Goal: Information Seeking & Learning: Find specific fact

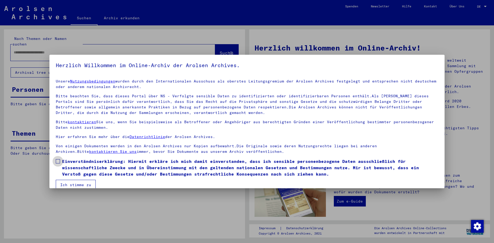
click at [57, 162] on span at bounding box center [58, 161] width 4 height 4
click at [70, 185] on button "Ich stimme zu" at bounding box center [76, 185] width 40 height 10
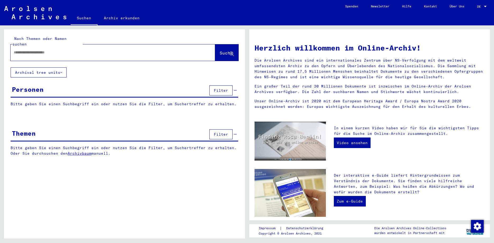
click at [16, 50] on input "text" at bounding box center [107, 53] width 186 height 6
type input "*********"
click at [220, 50] on span "Suche" at bounding box center [226, 52] width 13 height 5
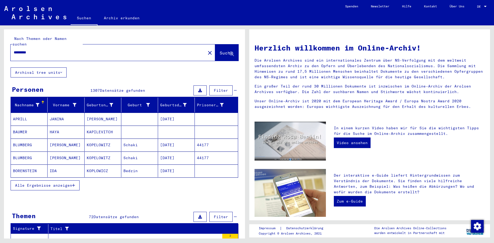
click at [44, 183] on span "Alle Ergebnisse anzeigen" at bounding box center [43, 185] width 57 height 5
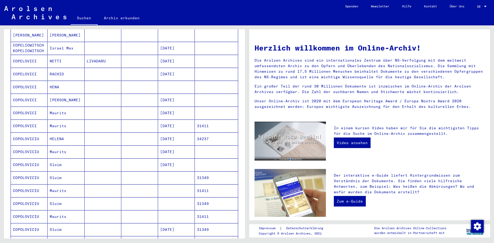
scroll to position [286, 0]
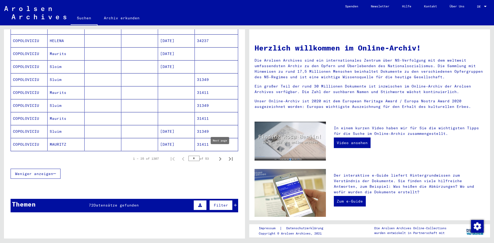
click at [220, 155] on icon "Next page" at bounding box center [220, 158] width 7 height 7
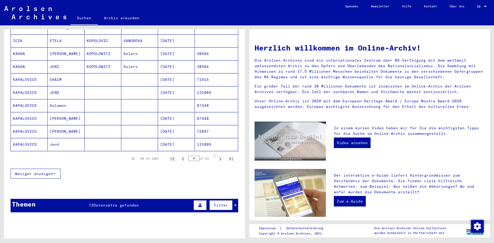
click at [220, 155] on icon "Next page" at bounding box center [220, 158] width 7 height 7
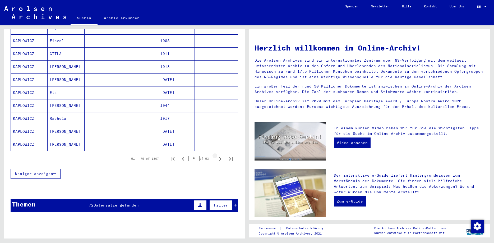
click at [220, 155] on icon "Next page" at bounding box center [220, 158] width 7 height 7
click at [221, 157] on icon "Next page" at bounding box center [220, 159] width 2 height 4
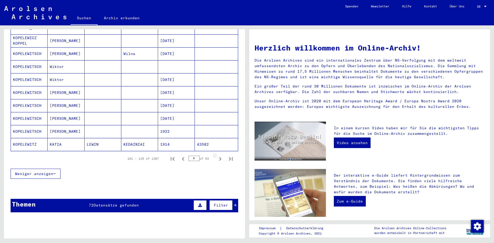
click at [221, 157] on icon "Next page" at bounding box center [220, 159] width 2 height 4
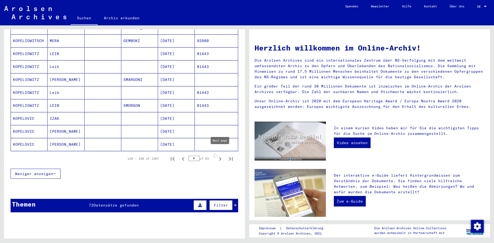
click at [220, 157] on icon "Next page" at bounding box center [220, 159] width 2 height 4
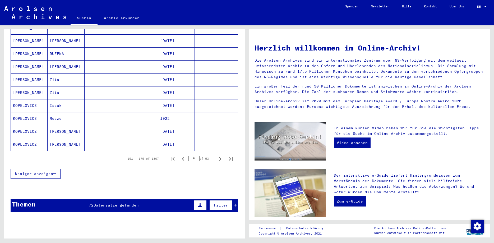
click at [220, 157] on icon "Next page" at bounding box center [220, 159] width 2 height 4
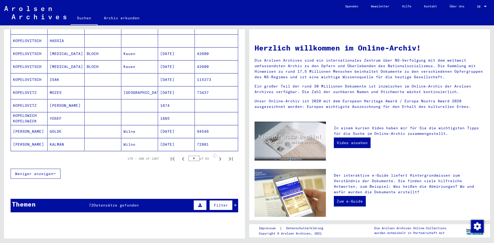
click at [220, 157] on icon "Next page" at bounding box center [220, 159] width 2 height 4
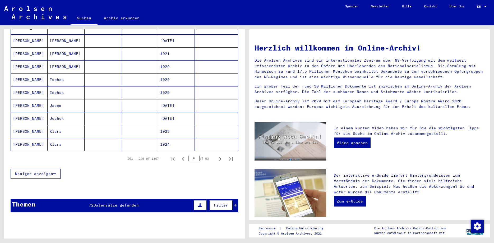
click at [220, 157] on icon "Next page" at bounding box center [220, 159] width 2 height 4
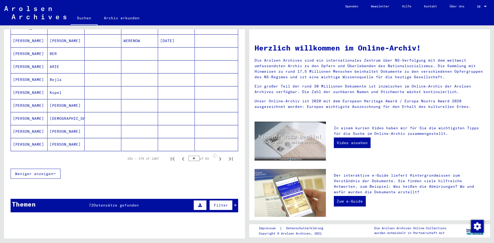
click at [220, 157] on icon "Next page" at bounding box center [220, 159] width 2 height 4
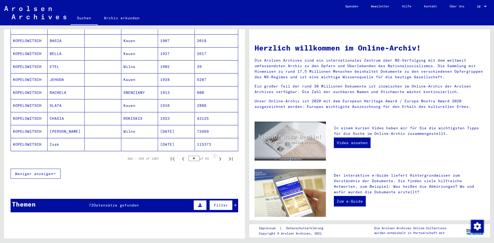
click at [220, 157] on icon "Next page" at bounding box center [220, 159] width 2 height 4
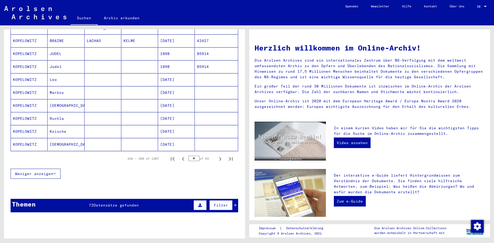
click at [220, 157] on icon "Next page" at bounding box center [220, 159] width 2 height 4
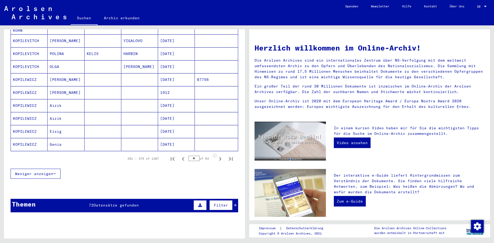
click at [220, 157] on icon "Next page" at bounding box center [220, 159] width 2 height 4
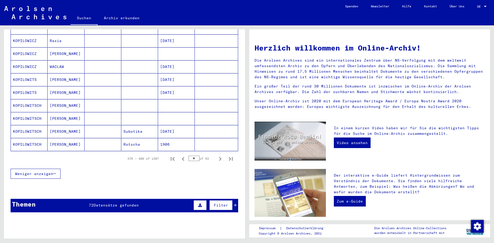
scroll to position [314, 0]
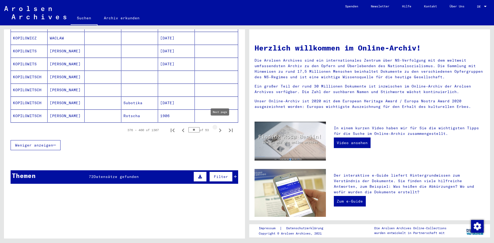
click at [220, 127] on icon "Next page" at bounding box center [220, 130] width 7 height 7
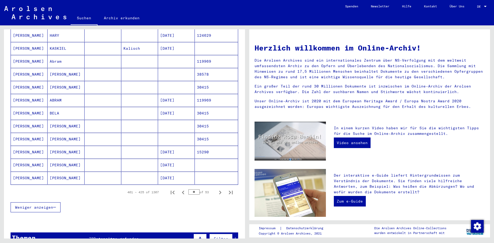
scroll to position [257, 0]
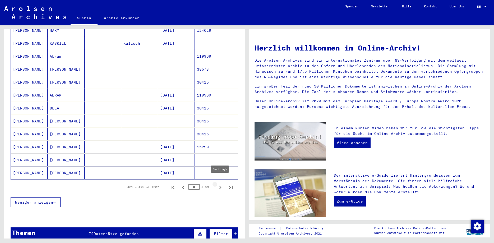
click at [220, 184] on icon "Next page" at bounding box center [220, 187] width 7 height 7
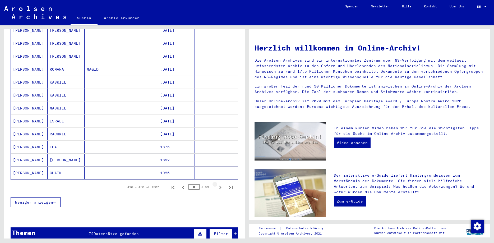
click at [220, 184] on icon "Next page" at bounding box center [220, 187] width 7 height 7
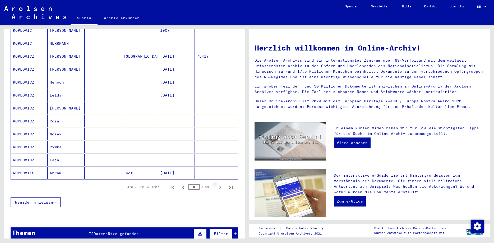
click at [220, 184] on icon "Next page" at bounding box center [220, 187] width 7 height 7
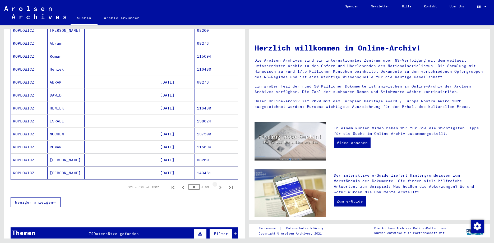
click at [220, 184] on icon "Next page" at bounding box center [220, 187] width 7 height 7
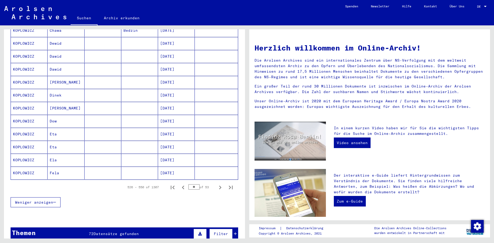
click at [220, 184] on icon "Next page" at bounding box center [220, 187] width 7 height 7
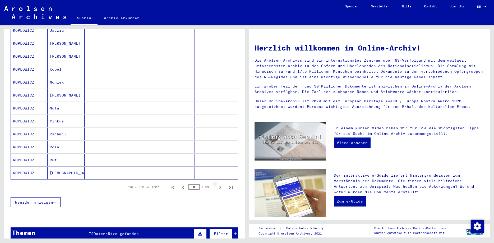
click at [220, 184] on icon "Next page" at bounding box center [220, 187] width 7 height 7
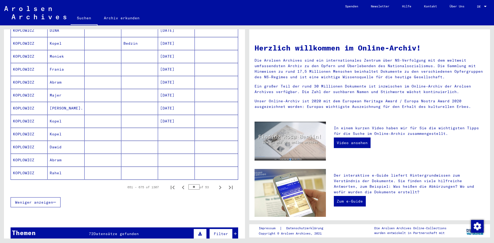
click at [220, 184] on icon "Next page" at bounding box center [220, 187] width 7 height 7
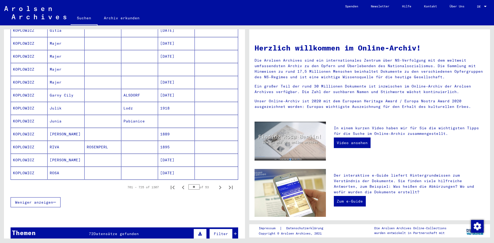
click at [220, 184] on icon "Next page" at bounding box center [220, 187] width 7 height 7
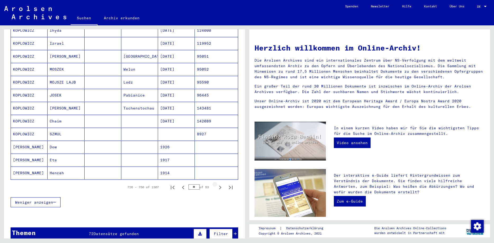
click at [220, 184] on icon "Next page" at bounding box center [220, 187] width 7 height 7
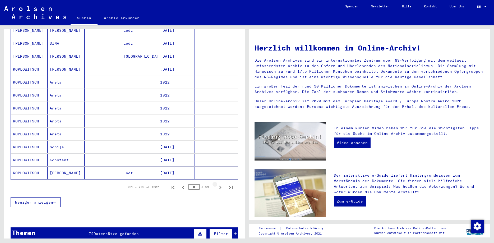
click at [220, 184] on icon "Next page" at bounding box center [220, 187] width 7 height 7
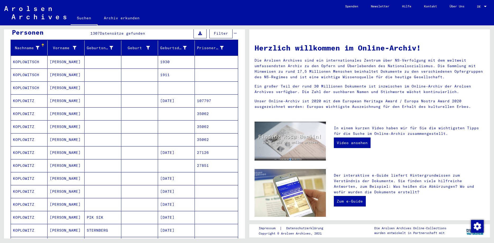
scroll to position [86, 0]
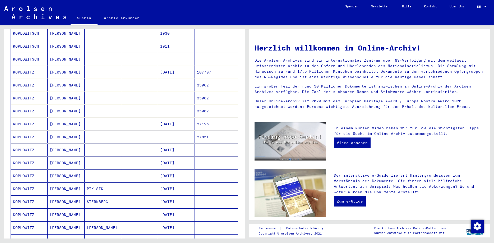
click at [24, 119] on mat-cell "KOPLOWITZ" at bounding box center [29, 124] width 37 height 13
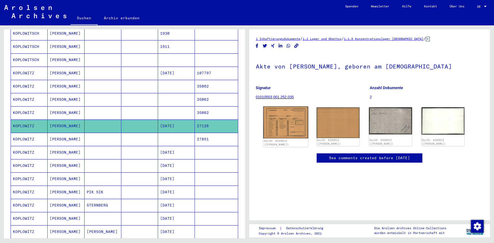
click at [285, 121] on img at bounding box center [285, 123] width 45 height 32
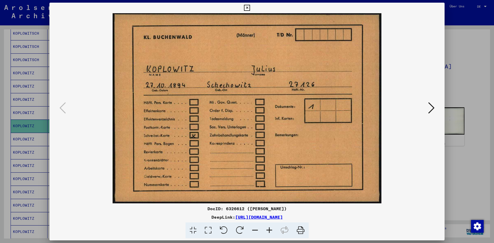
click at [250, 7] on icon at bounding box center [247, 8] width 6 height 6
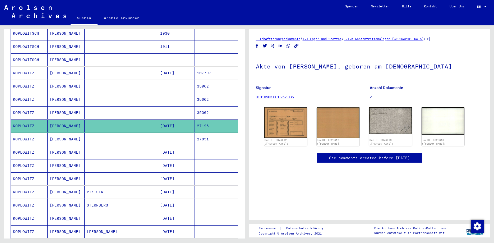
click at [55, 160] on mat-cell "[PERSON_NAME]" at bounding box center [66, 165] width 37 height 13
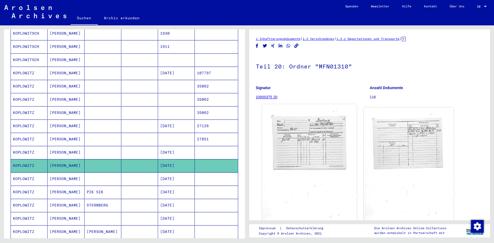
click at [315, 149] on img at bounding box center [309, 169] width 95 height 131
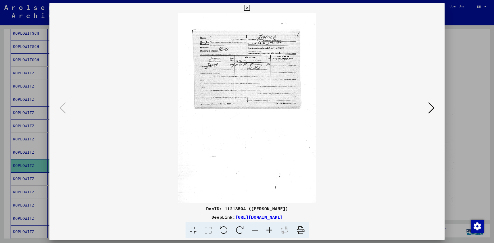
click at [433, 108] on icon at bounding box center [431, 108] width 6 height 13
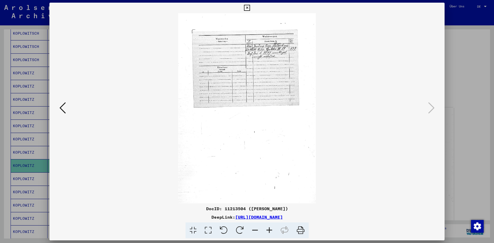
click at [250, 6] on icon at bounding box center [247, 8] width 6 height 6
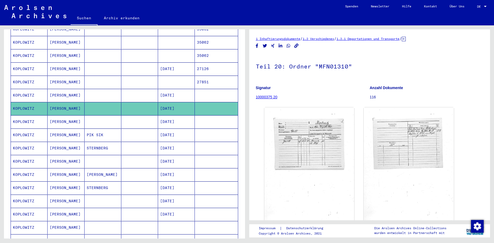
scroll to position [171, 0]
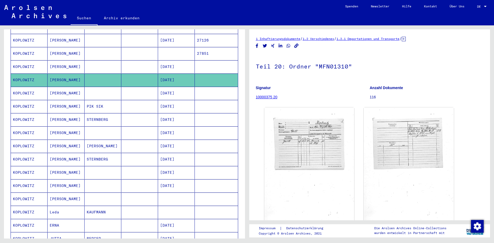
click at [57, 115] on mat-cell "[PERSON_NAME]" at bounding box center [66, 119] width 37 height 13
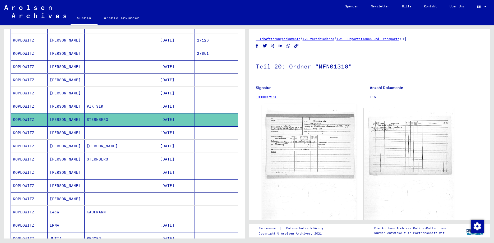
click at [307, 147] on img at bounding box center [309, 169] width 95 height 131
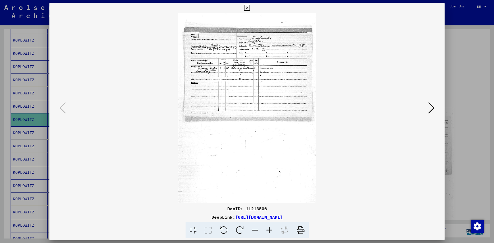
click at [250, 8] on icon at bounding box center [247, 8] width 6 height 6
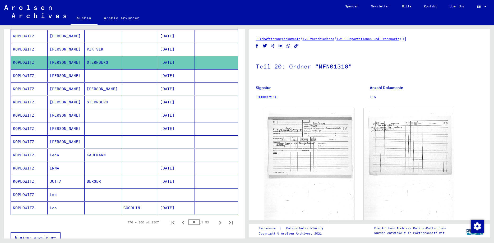
scroll to position [257, 0]
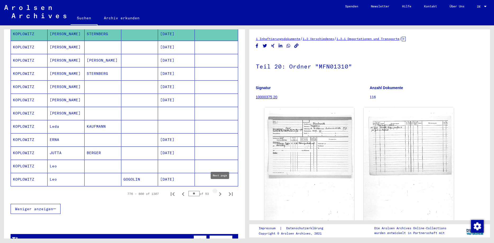
click at [221, 192] on icon "Next page" at bounding box center [220, 194] width 2 height 4
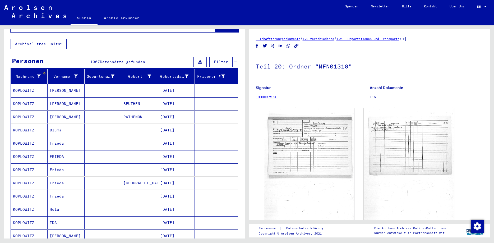
scroll to position [0, 0]
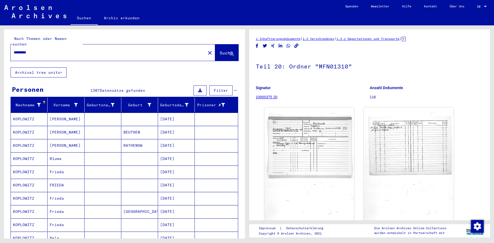
click at [61, 126] on mat-cell "[PERSON_NAME]" at bounding box center [66, 132] width 37 height 13
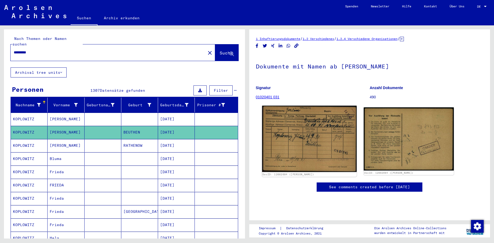
click at [301, 144] on img at bounding box center [309, 139] width 95 height 66
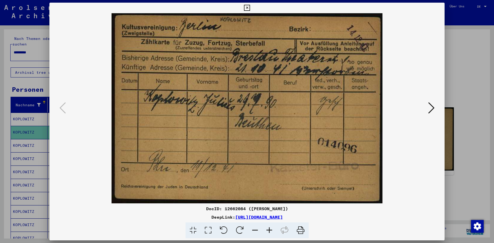
click at [250, 6] on icon at bounding box center [247, 8] width 6 height 6
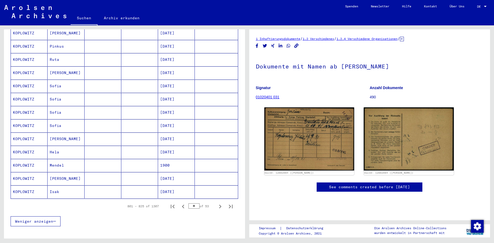
scroll to position [257, 0]
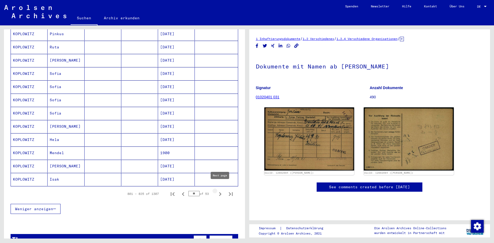
click at [220, 190] on icon "Next page" at bounding box center [220, 193] width 7 height 7
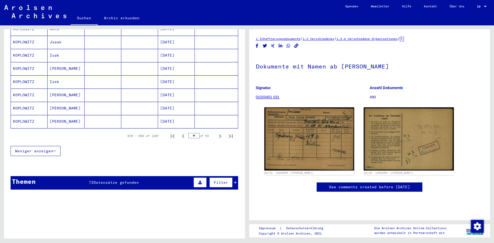
scroll to position [343, 0]
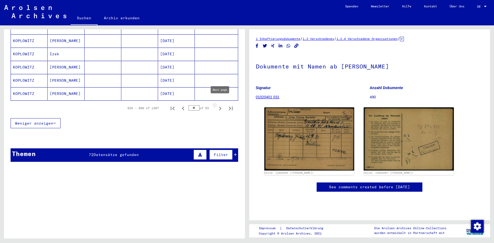
click at [220, 105] on icon "Next page" at bounding box center [220, 108] width 7 height 7
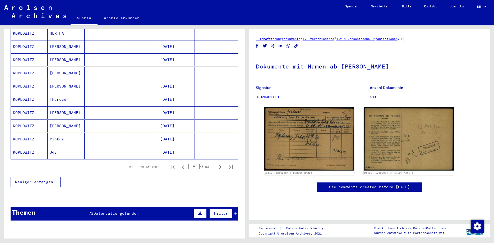
scroll to position [286, 0]
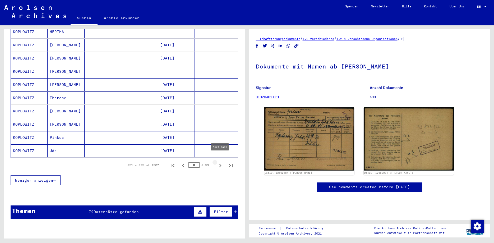
click at [221, 162] on icon "Next page" at bounding box center [220, 165] width 7 height 7
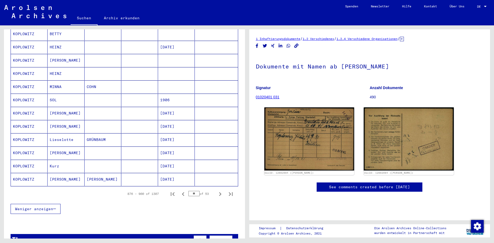
scroll to position [228, 0]
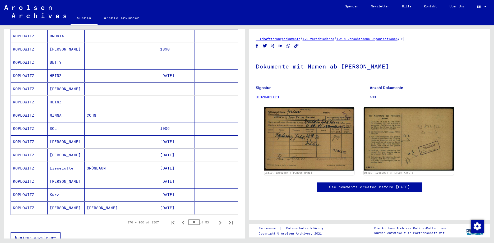
click at [24, 110] on mat-cell "KOPLOWITZ" at bounding box center [29, 115] width 37 height 13
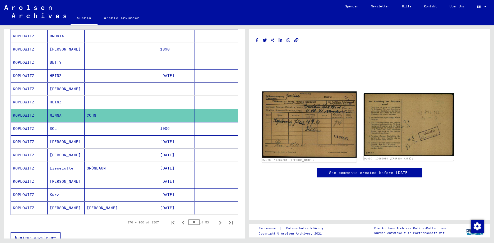
click at [315, 122] on img at bounding box center [309, 125] width 95 height 66
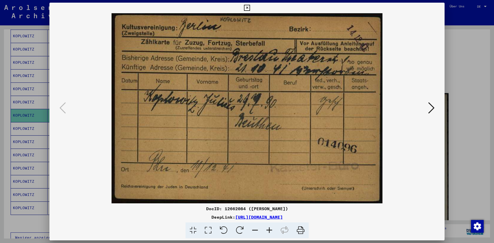
click at [433, 108] on icon at bounding box center [431, 108] width 6 height 13
click at [250, 8] on icon at bounding box center [247, 8] width 6 height 6
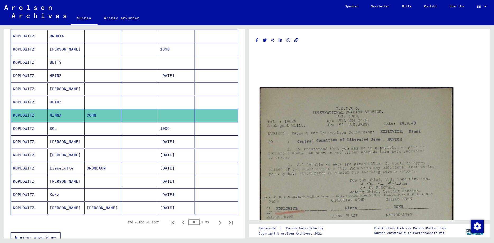
click at [363, 156] on img at bounding box center [357, 214] width 194 height 254
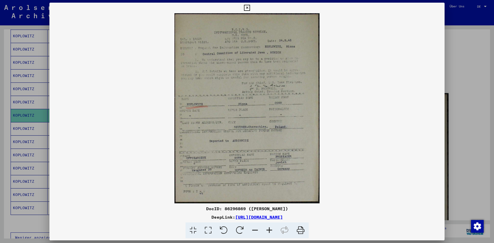
click at [269, 231] on icon at bounding box center [269, 230] width 14 height 16
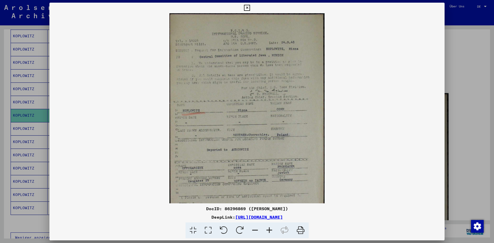
click at [269, 231] on icon at bounding box center [269, 230] width 14 height 16
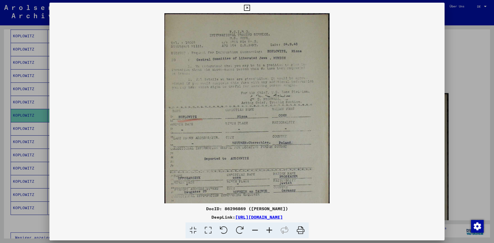
click at [269, 231] on icon at bounding box center [269, 230] width 14 height 16
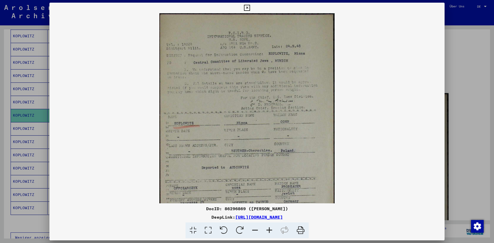
click at [269, 231] on icon at bounding box center [269, 230] width 14 height 16
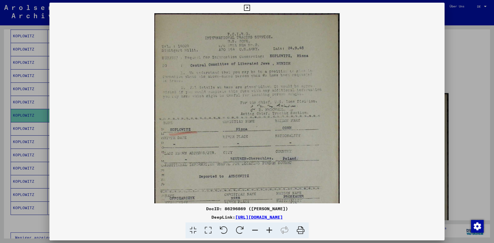
click at [269, 231] on icon at bounding box center [269, 230] width 14 height 16
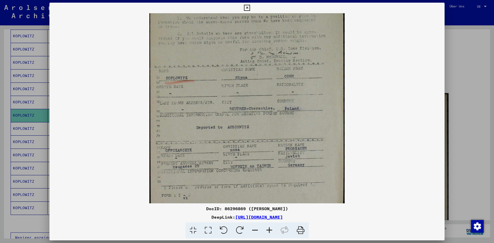
scroll to position [58, 0]
drag, startPoint x: 313, startPoint y: 173, endPoint x: 313, endPoint y: 115, distance: 58.2
click at [313, 115] on img at bounding box center [246, 83] width 195 height 256
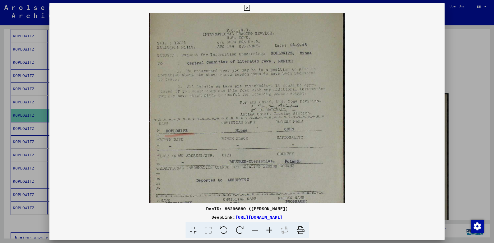
scroll to position [0, 0]
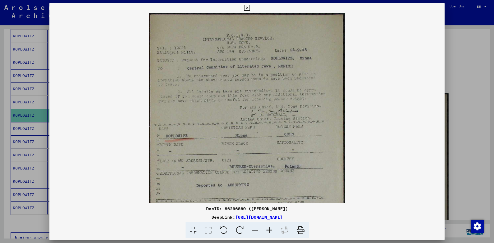
drag, startPoint x: 319, startPoint y: 103, endPoint x: 318, endPoint y: 173, distance: 70.9
click at [318, 173] on img at bounding box center [246, 141] width 195 height 256
click at [269, 230] on icon at bounding box center [269, 230] width 14 height 16
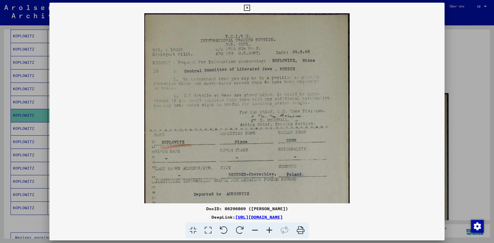
click at [269, 230] on icon at bounding box center [269, 230] width 14 height 16
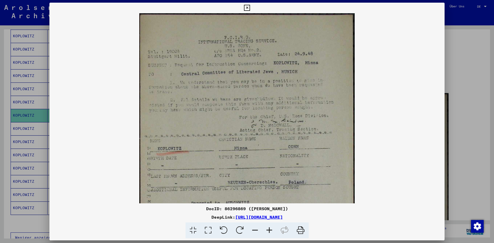
click at [269, 230] on icon at bounding box center [269, 230] width 14 height 16
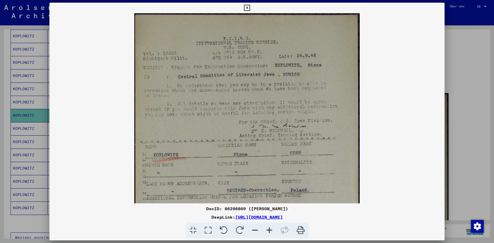
click at [269, 230] on icon at bounding box center [269, 230] width 14 height 16
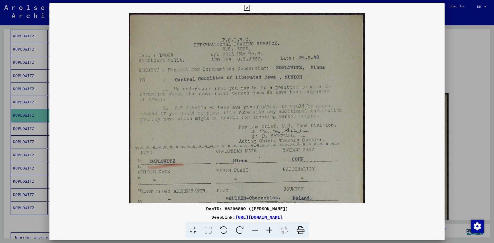
click at [269, 230] on icon at bounding box center [269, 230] width 14 height 16
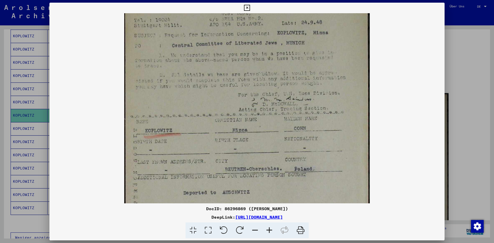
scroll to position [38, 0]
drag, startPoint x: 347, startPoint y: 154, endPoint x: 342, endPoint y: 117, distance: 37.9
click at [342, 117] on img at bounding box center [247, 137] width 246 height 322
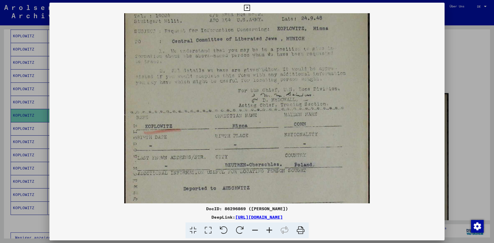
scroll to position [42, 0]
drag, startPoint x: 337, startPoint y: 172, endPoint x: 337, endPoint y: 167, distance: 4.8
click at [337, 167] on img at bounding box center [247, 132] width 246 height 322
click at [254, 231] on icon at bounding box center [255, 230] width 14 height 16
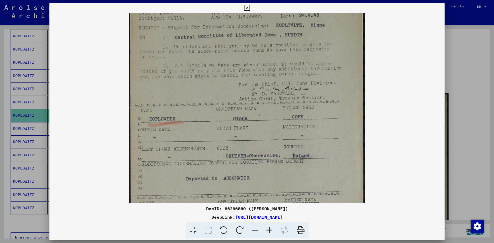
click at [254, 231] on icon at bounding box center [255, 230] width 14 height 16
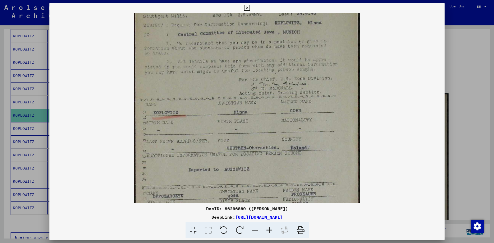
click at [254, 230] on icon at bounding box center [255, 230] width 14 height 16
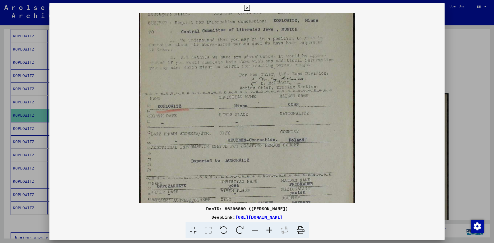
click at [254, 230] on icon at bounding box center [255, 230] width 14 height 16
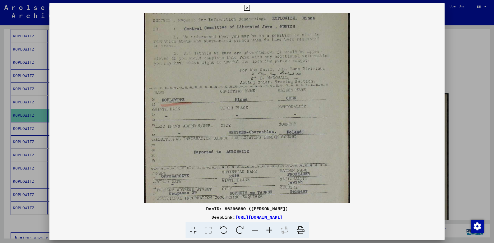
click at [254, 230] on icon at bounding box center [255, 230] width 14 height 16
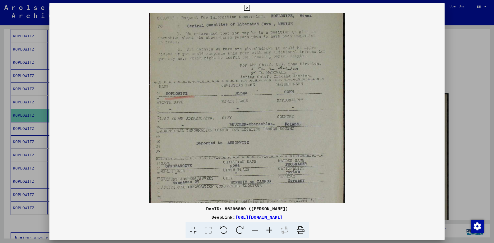
click at [254, 230] on icon at bounding box center [255, 230] width 14 height 16
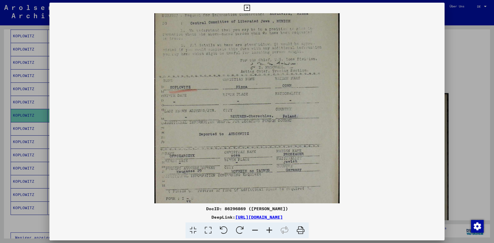
click at [254, 230] on icon at bounding box center [255, 230] width 14 height 16
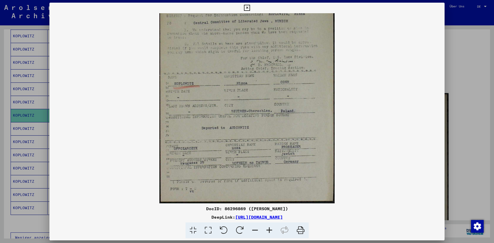
click at [254, 230] on icon at bounding box center [255, 230] width 14 height 16
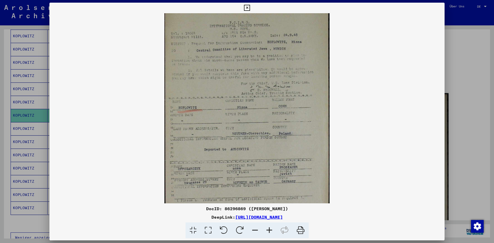
scroll to position [0, 0]
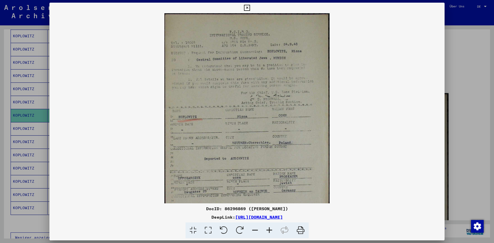
drag, startPoint x: 272, startPoint y: 83, endPoint x: 269, endPoint y: 122, distance: 38.7
click at [269, 122] on img at bounding box center [246, 121] width 165 height 217
click at [268, 230] on icon at bounding box center [269, 230] width 14 height 16
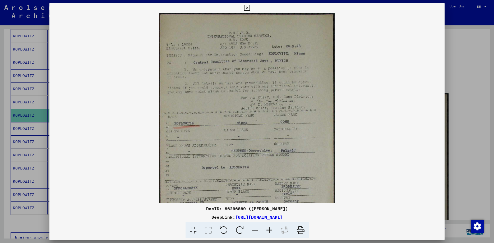
click at [268, 230] on icon at bounding box center [269, 230] width 14 height 16
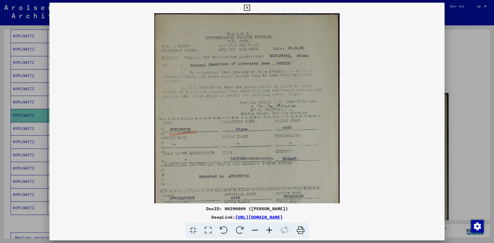
click at [250, 7] on icon at bounding box center [247, 8] width 6 height 6
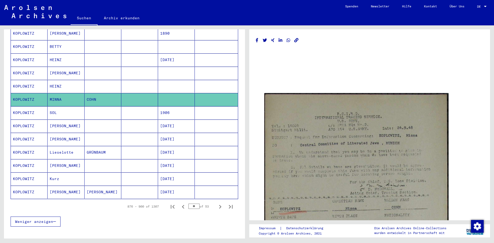
scroll to position [257, 0]
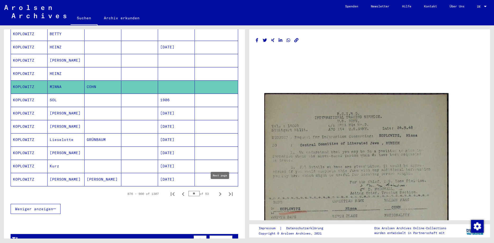
click at [220, 190] on icon "Next page" at bounding box center [220, 193] width 7 height 7
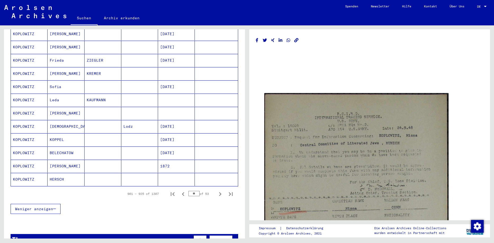
click at [24, 160] on mat-cell "KOPLOWITZ" at bounding box center [29, 166] width 37 height 13
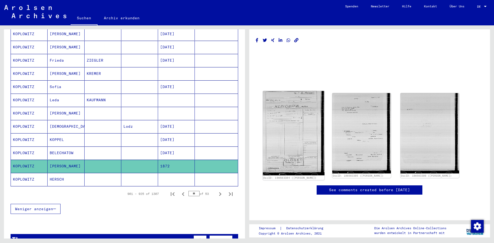
click at [285, 131] on img at bounding box center [294, 133] width 62 height 84
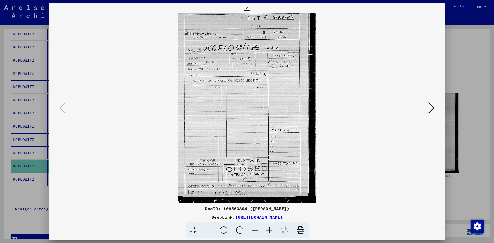
click at [433, 108] on icon at bounding box center [431, 108] width 6 height 13
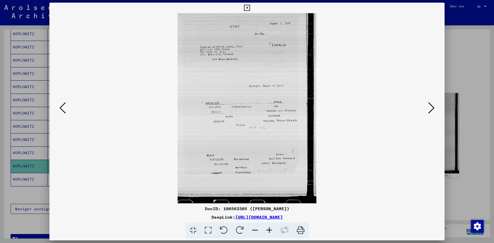
click at [433, 108] on icon at bounding box center [431, 108] width 6 height 13
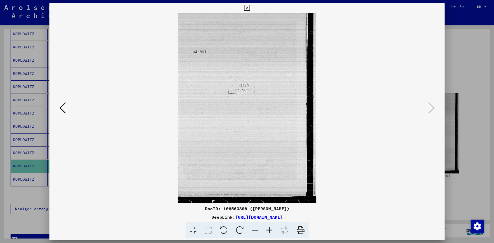
click at [60, 108] on icon at bounding box center [63, 108] width 6 height 13
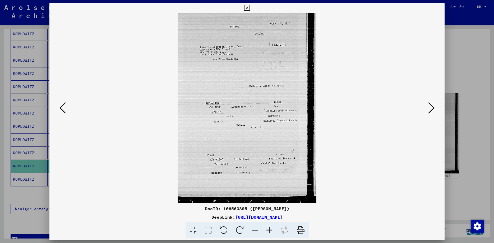
click at [434, 108] on icon at bounding box center [431, 108] width 6 height 13
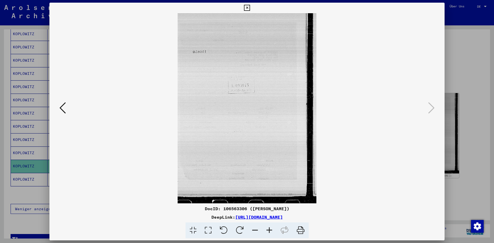
click at [250, 7] on icon at bounding box center [247, 8] width 6 height 6
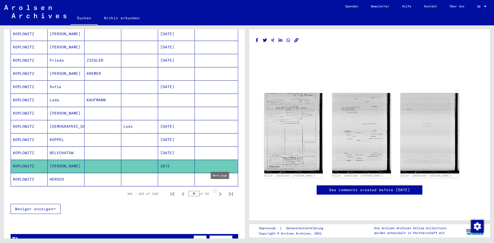
click at [220, 190] on icon "Next page" at bounding box center [220, 193] width 7 height 7
type input "**"
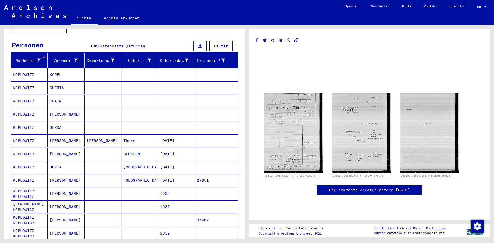
scroll to position [29, 0]
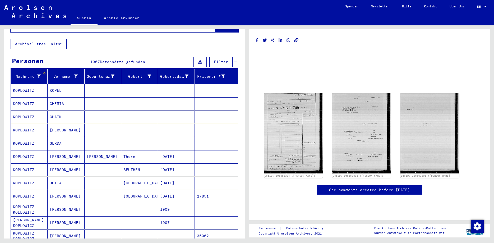
click at [27, 163] on mat-cell "KOPLOWITZ" at bounding box center [29, 169] width 37 height 13
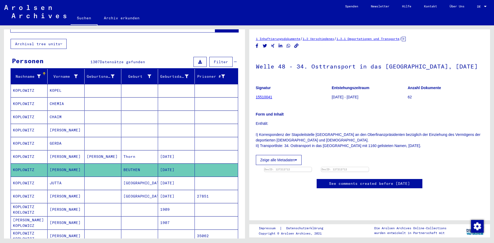
scroll to position [57, 0]
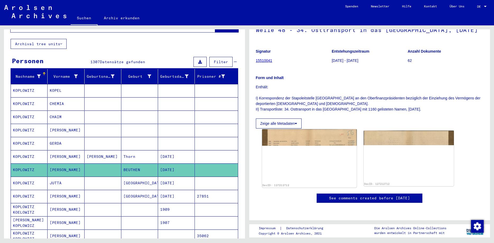
click at [300, 137] on img at bounding box center [309, 155] width 95 height 53
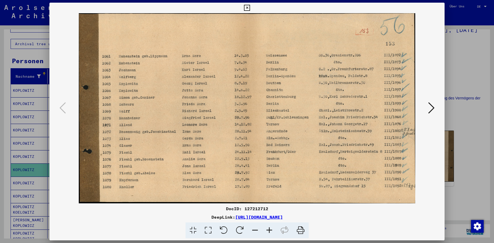
click at [250, 7] on icon at bounding box center [247, 8] width 6 height 6
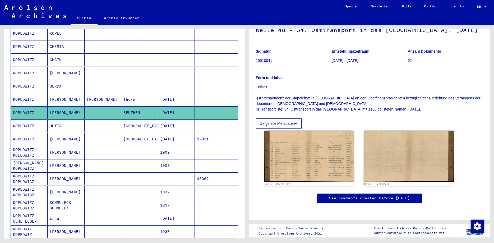
scroll to position [0, 0]
